Goal: Transaction & Acquisition: Purchase product/service

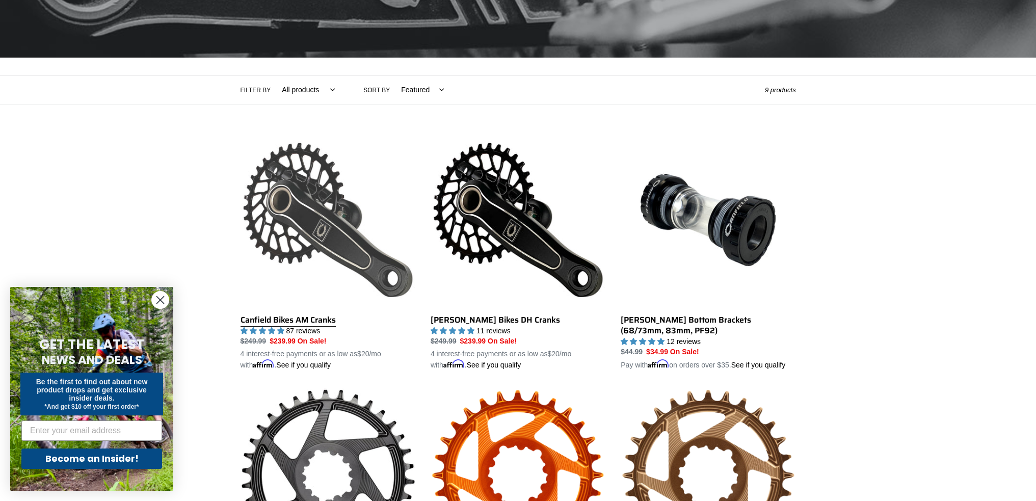
scroll to position [165, 0]
click at [332, 241] on link "Canfield Bikes AM Cranks" at bounding box center [327, 252] width 175 height 238
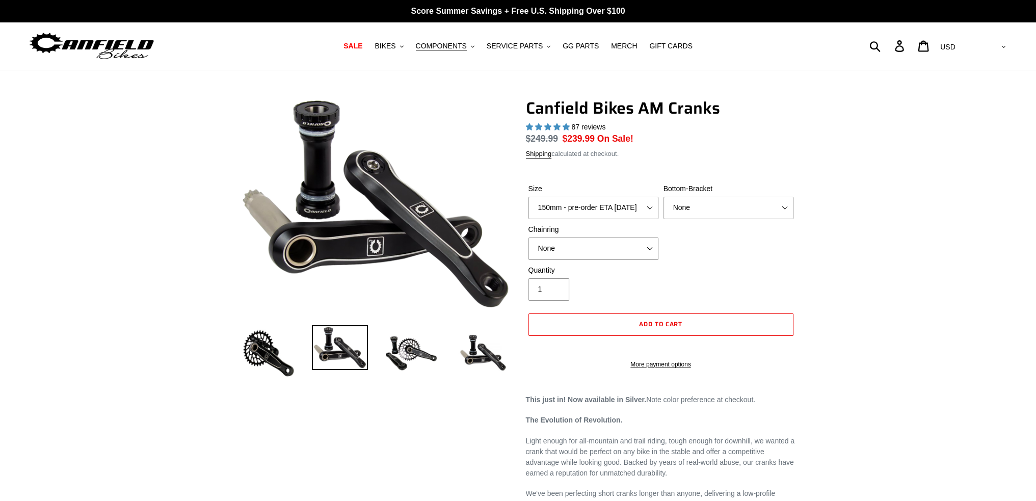
select select "highest-rating"
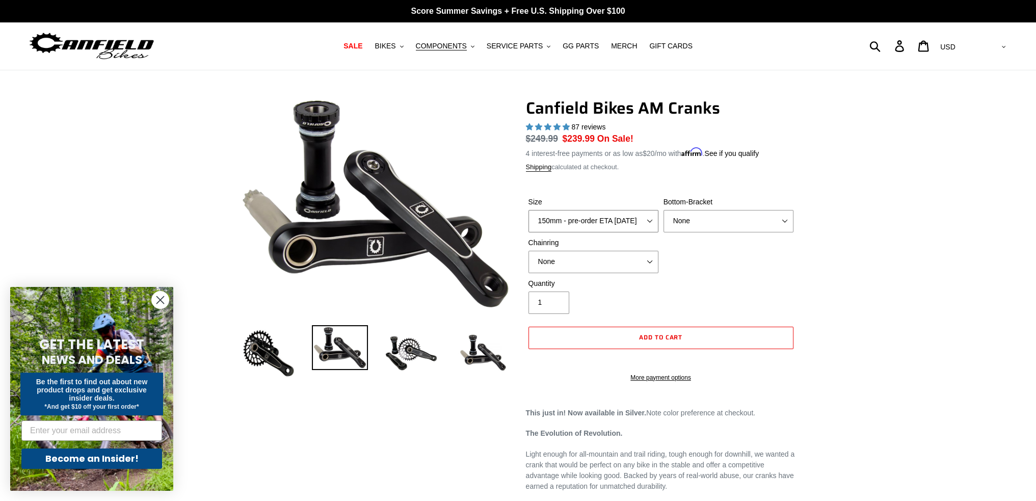
click at [652, 218] on select "150mm - pre-order ETA [DATE] 155mm - pre-order ETA [DATE] 160mm - pre-order ETA…" at bounding box center [593, 221] width 130 height 22
select select "170mm - pre-order ETA [DATE]"
click at [528, 210] on select "150mm - pre-order ETA [DATE] 155mm - pre-order ETA [DATE] 160mm - pre-order ETA…" at bounding box center [593, 221] width 130 height 22
